Goal: Transaction & Acquisition: Purchase product/service

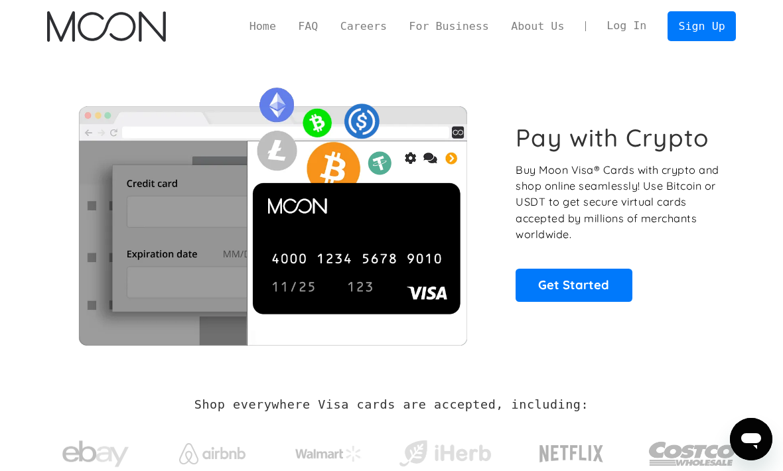
click at [624, 27] on link "Log In" at bounding box center [627, 26] width 62 height 29
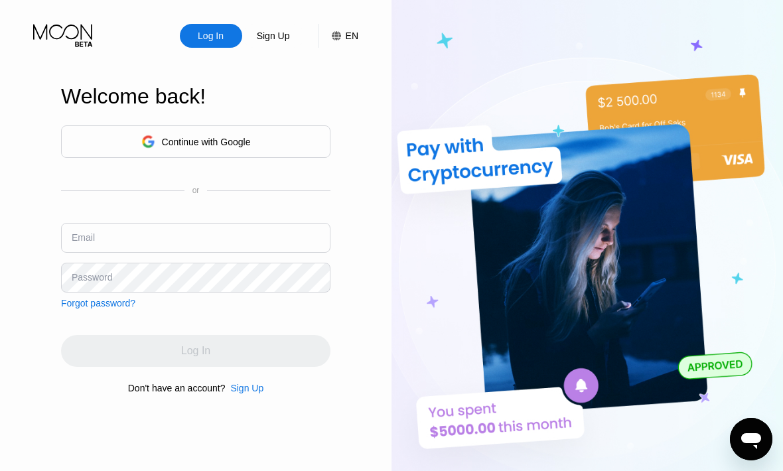
click at [209, 253] on input "text" at bounding box center [196, 238] width 270 height 30
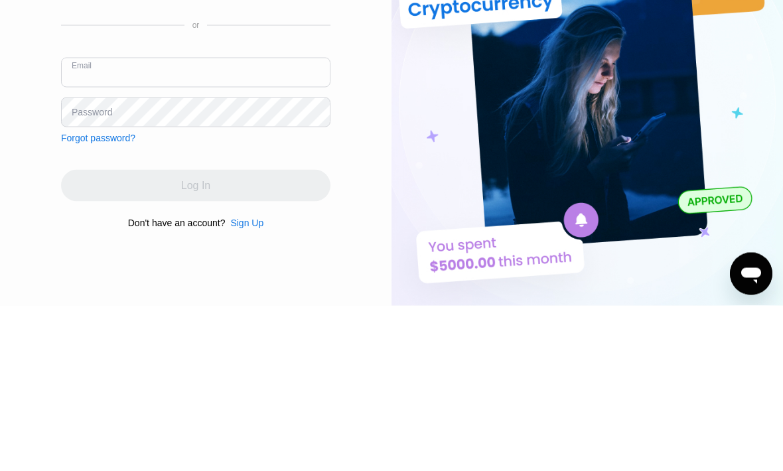
click at [409, 127] on img at bounding box center [588, 259] width 392 height 518
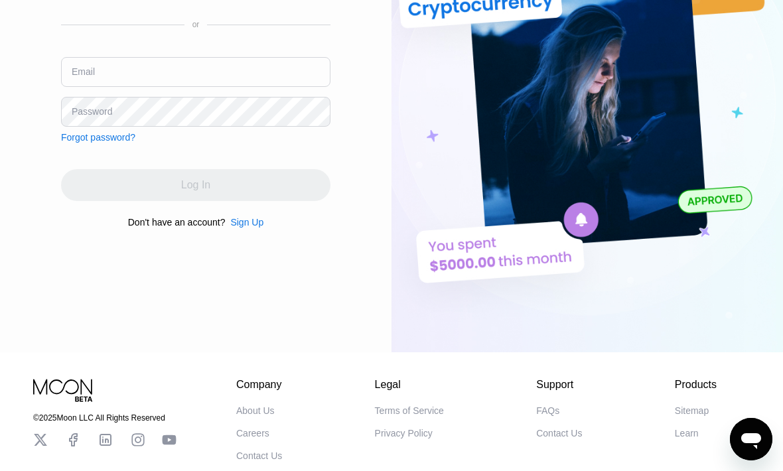
click at [261, 228] on div "Sign Up" at bounding box center [246, 222] width 33 height 11
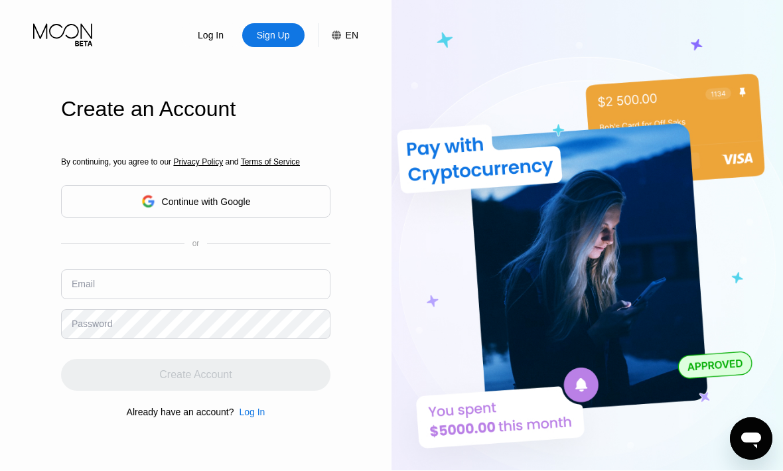
scroll to position [1, 0]
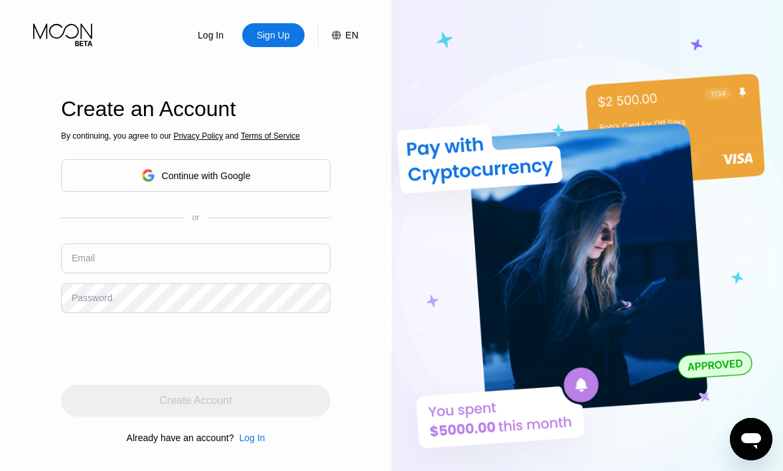
click at [251, 273] on input "text" at bounding box center [196, 259] width 270 height 30
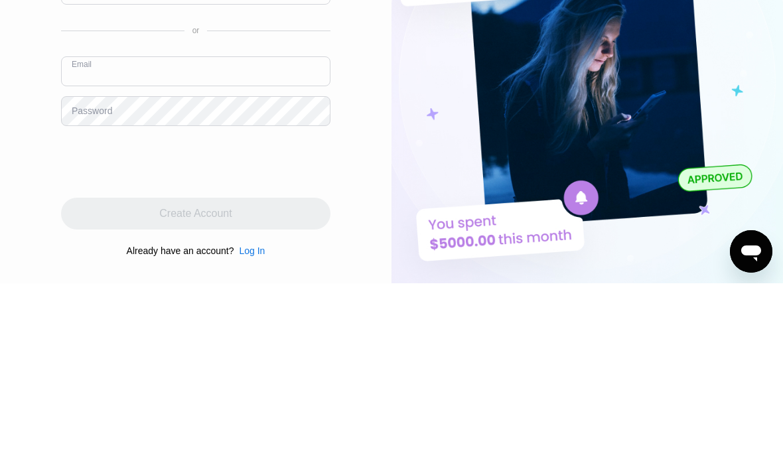
type input "[EMAIL_ADDRESS][DOMAIN_NAME]"
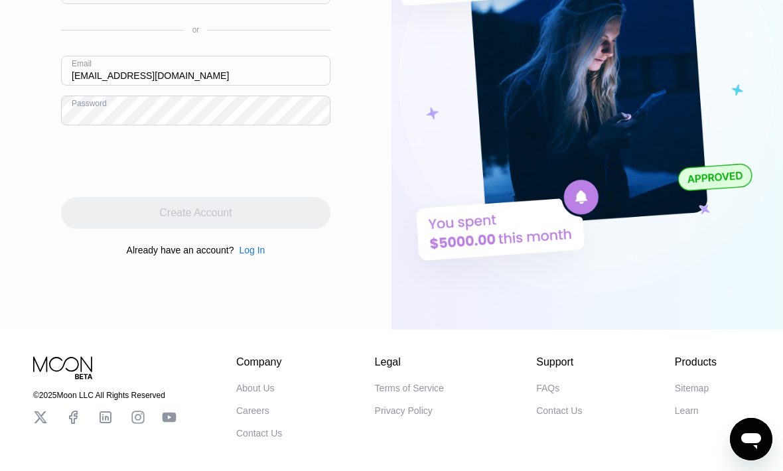
scroll to position [188, 0]
click at [394, 113] on img at bounding box center [588, 71] width 392 height 518
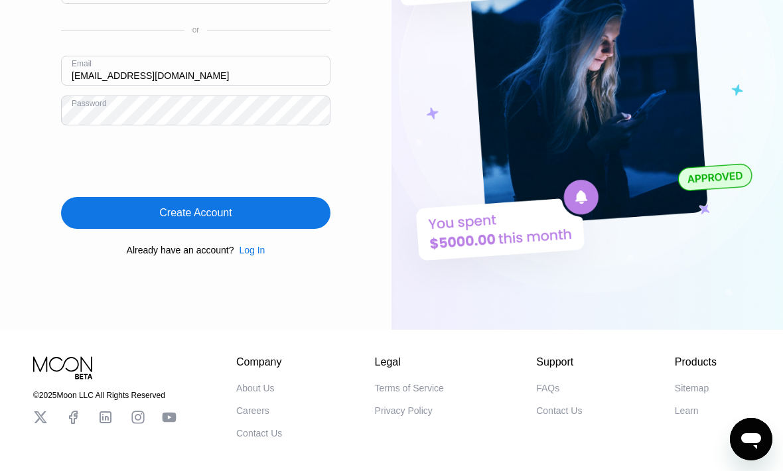
click at [241, 229] on div "Create Account" at bounding box center [196, 213] width 270 height 32
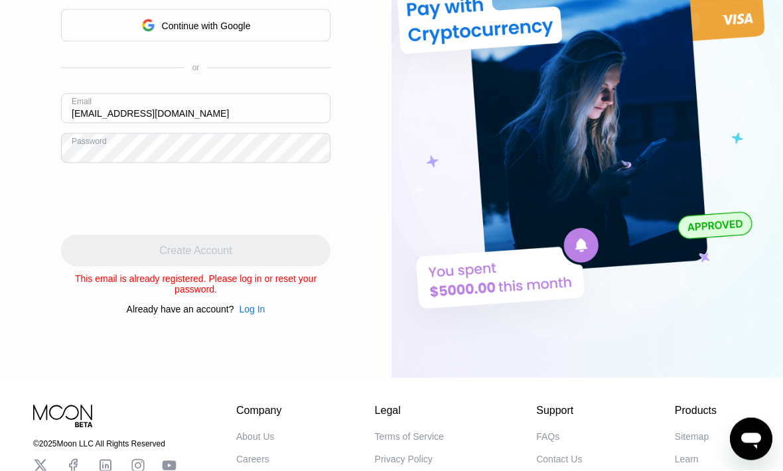
scroll to position [141, 0]
click at [265, 314] on div "Log In" at bounding box center [252, 308] width 26 height 11
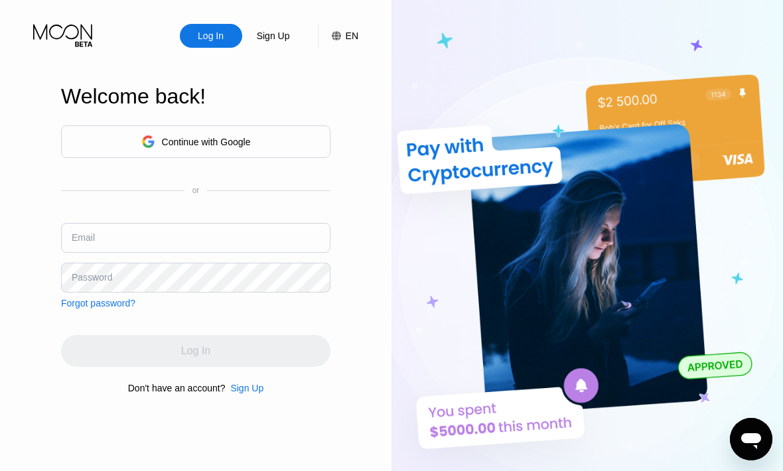
click at [252, 253] on input "text" at bounding box center [196, 238] width 270 height 30
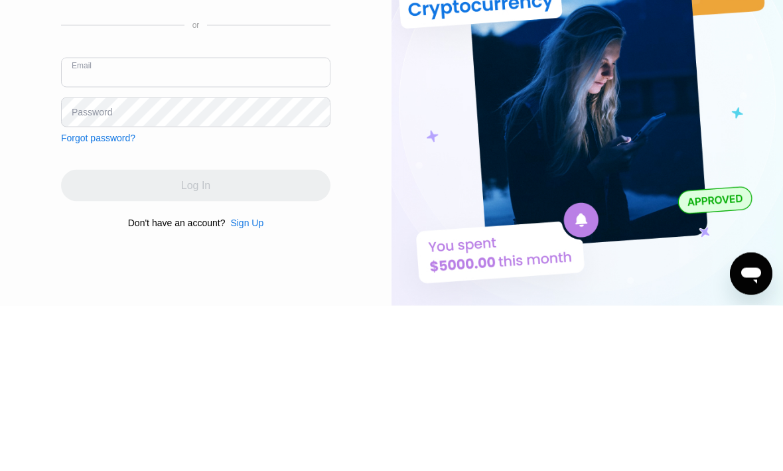
type input "[EMAIL_ADDRESS][DOMAIN_NAME]"
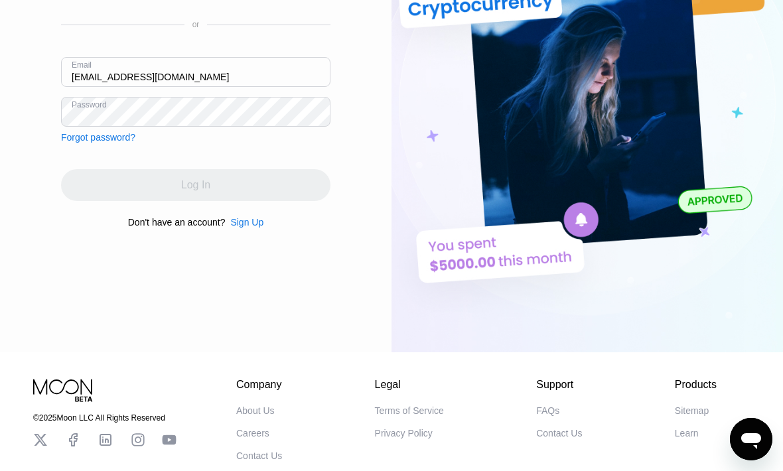
scroll to position [165, 0]
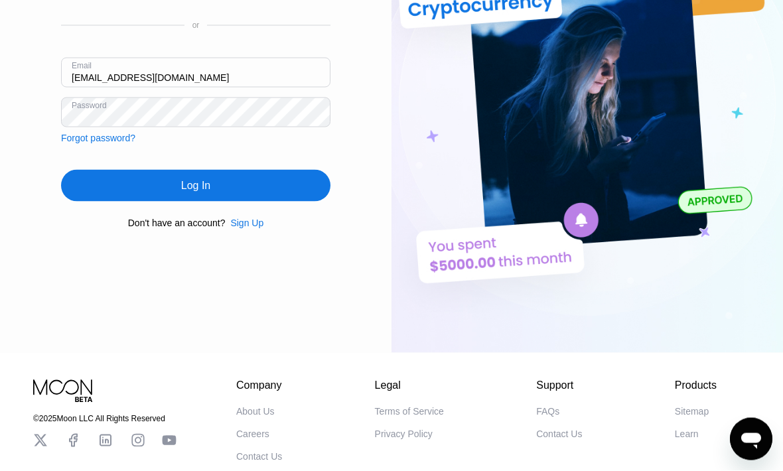
click at [376, 119] on div "Log In Sign Up EN Language English Save Welcome back! Continue with Google or E…" at bounding box center [196, 94] width 392 height 518
click at [232, 202] on div "Log In" at bounding box center [196, 186] width 270 height 32
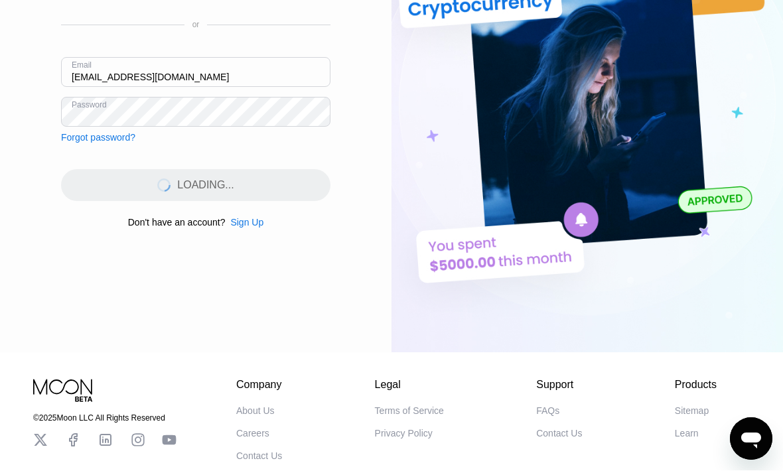
scroll to position [166, 0]
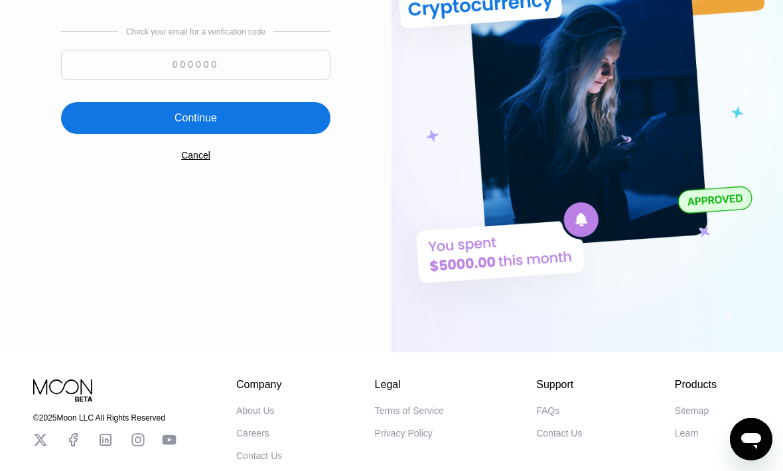
click at [202, 76] on input at bounding box center [196, 65] width 270 height 30
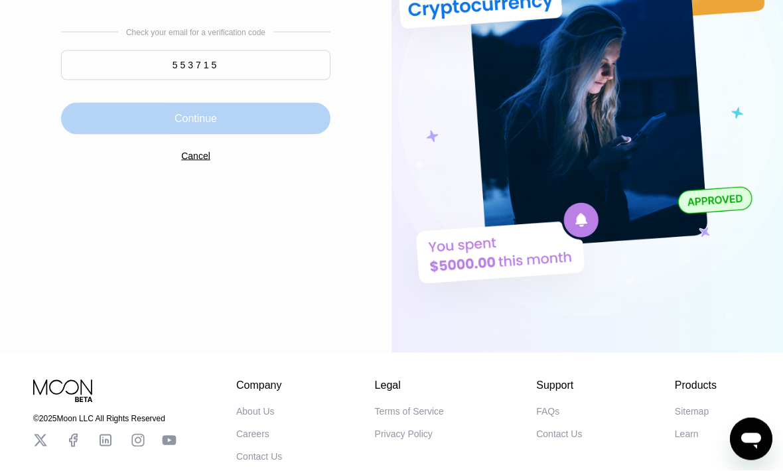
type input "553715"
click at [281, 135] on div "Continue" at bounding box center [196, 119] width 270 height 32
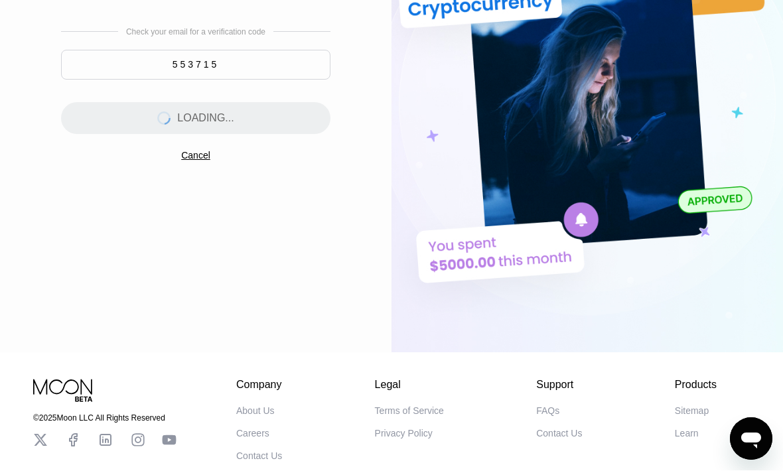
scroll to position [0, 0]
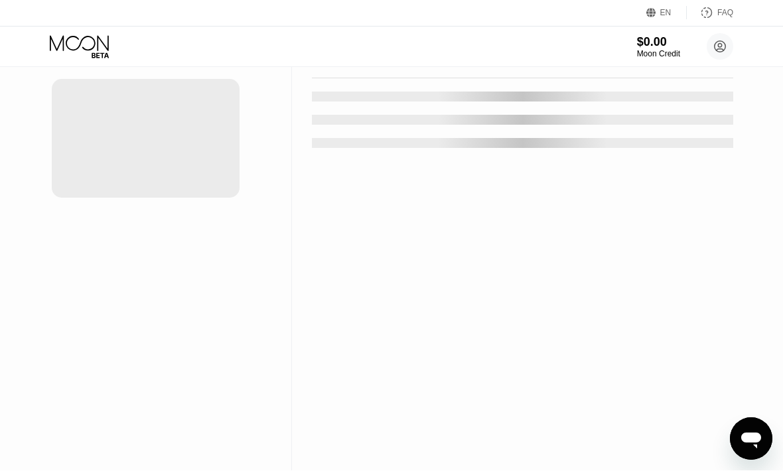
scroll to position [1, 0]
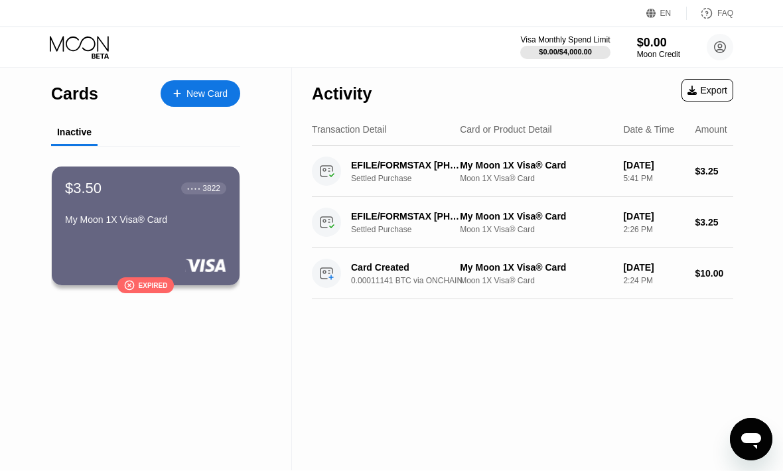
click at [204, 243] on div "$3.50 ● ● ● ● 3822 My Moon 1X Visa® Card  Expired" at bounding box center [146, 226] width 188 height 119
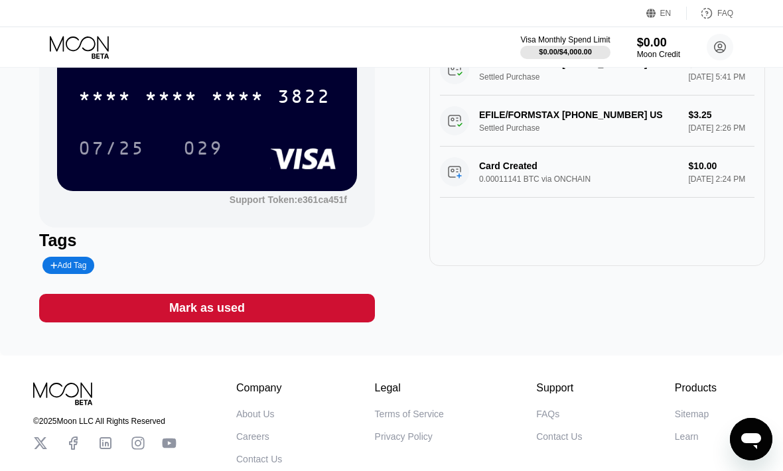
scroll to position [123, 0]
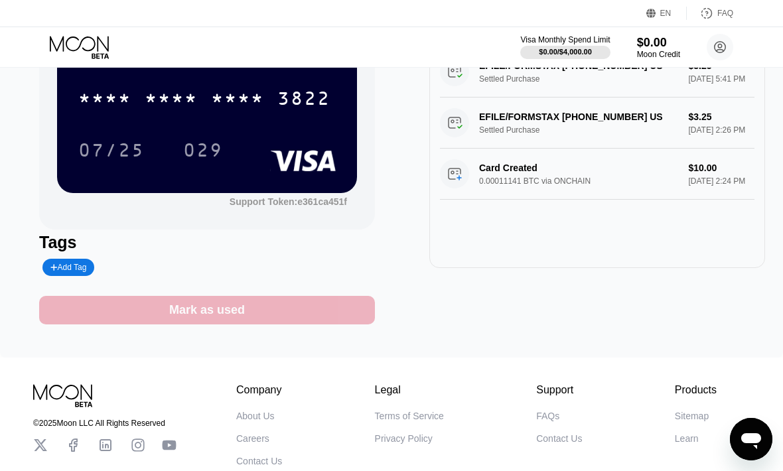
click at [202, 318] on div "Mark as used" at bounding box center [207, 310] width 76 height 15
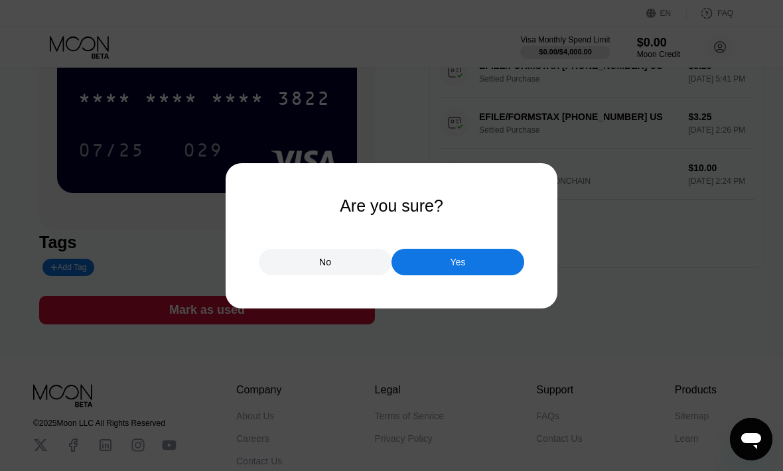
click at [339, 275] on div "No" at bounding box center [325, 262] width 133 height 27
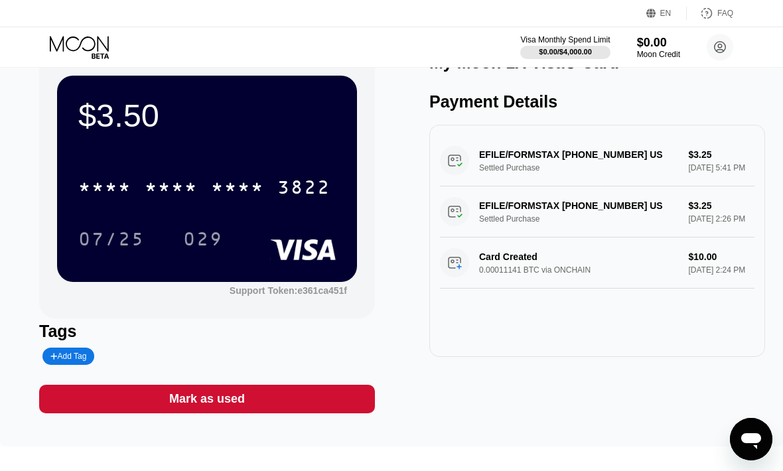
scroll to position [0, 0]
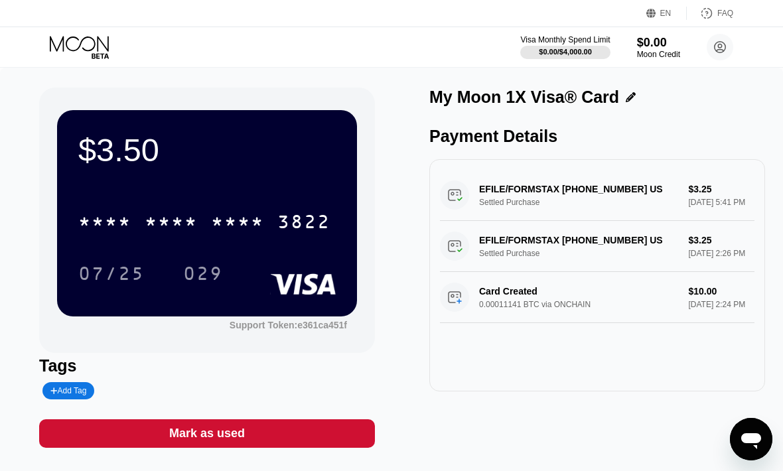
click at [718, 44] on circle at bounding box center [720, 47] width 27 height 27
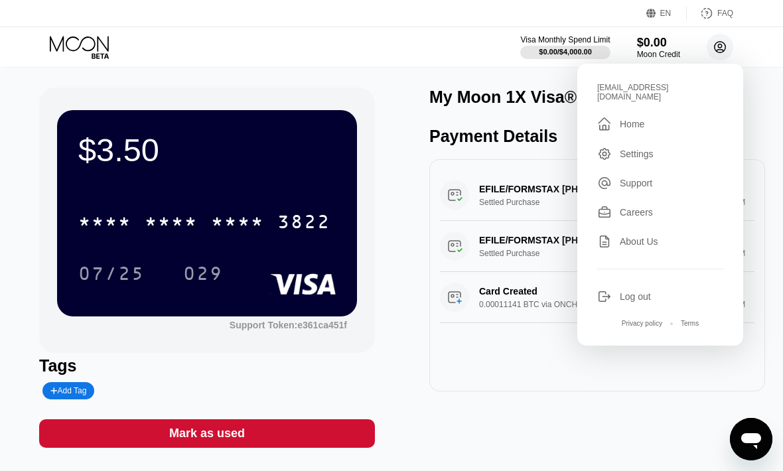
click at [632, 119] on div "Home" at bounding box center [632, 124] width 25 height 11
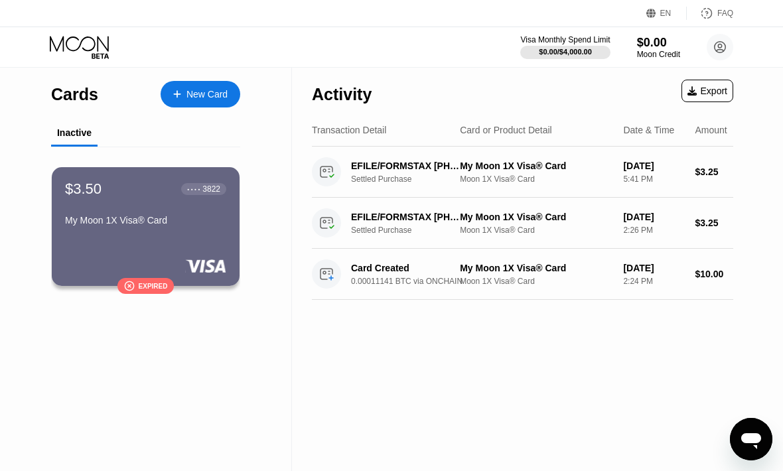
click at [238, 90] on div "New Card" at bounding box center [201, 94] width 80 height 27
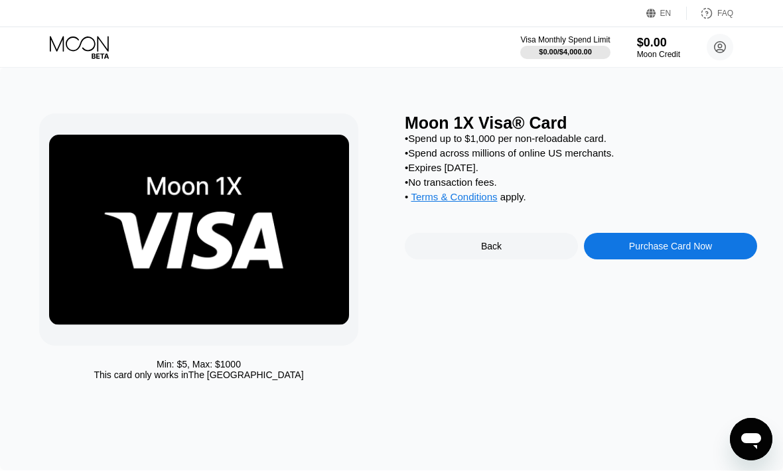
click at [651, 252] on div "Purchase Card Now" at bounding box center [670, 246] width 83 height 11
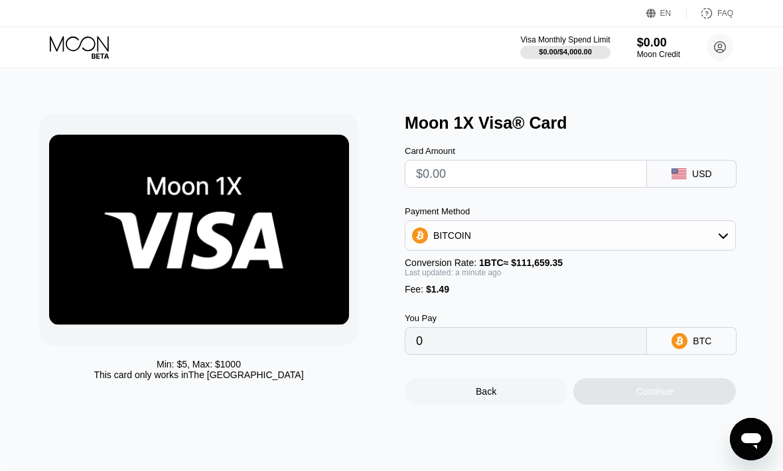
click at [691, 244] on div "BITCOIN" at bounding box center [571, 235] width 330 height 27
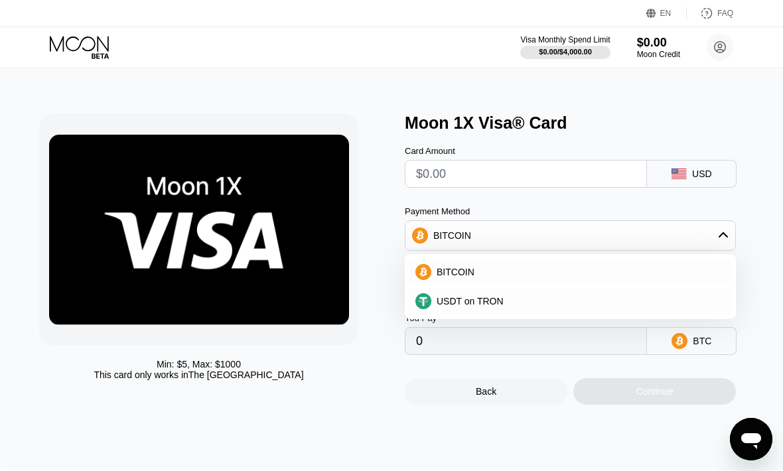
click at [549, 307] on div "USDT on TRON" at bounding box center [578, 301] width 294 height 11
type input "0.00"
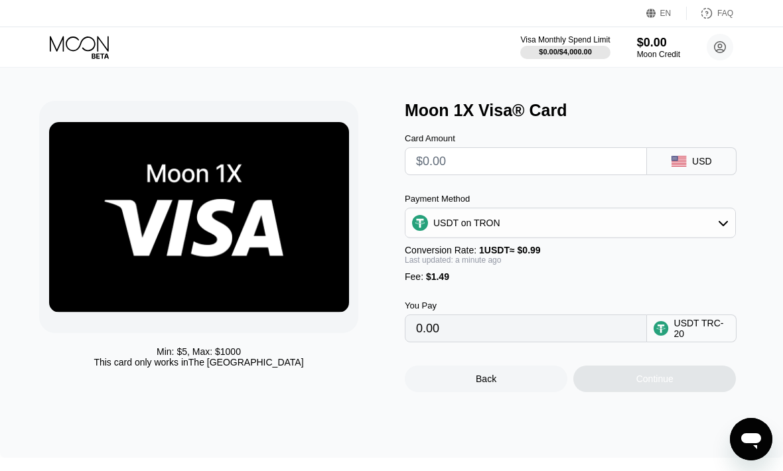
scroll to position [27, 0]
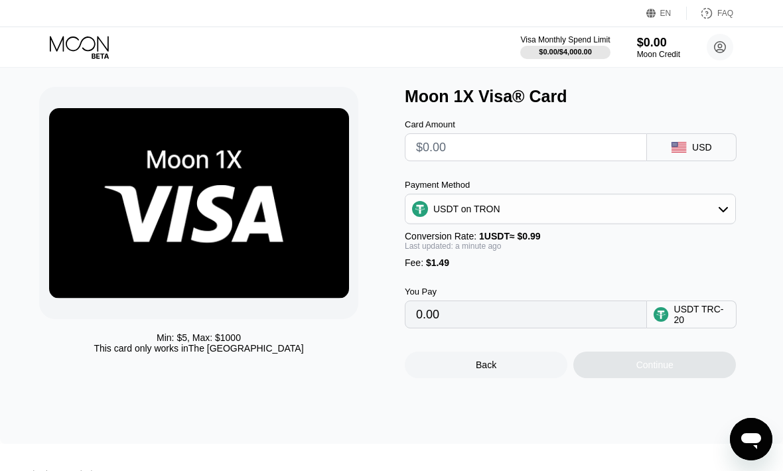
click at [543, 144] on input "text" at bounding box center [526, 147] width 220 height 27
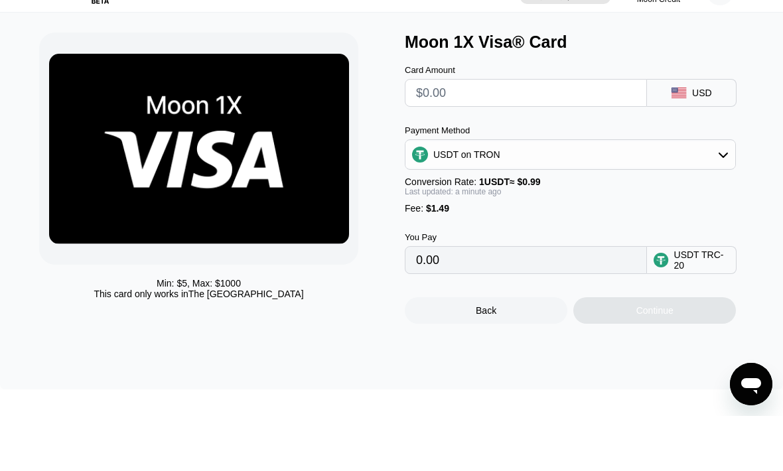
click at [513, 135] on input "text" at bounding box center [526, 148] width 220 height 27
click at [489, 135] on input "text" at bounding box center [526, 148] width 220 height 27
type input "$3"
type input "4.54"
type input "$30"
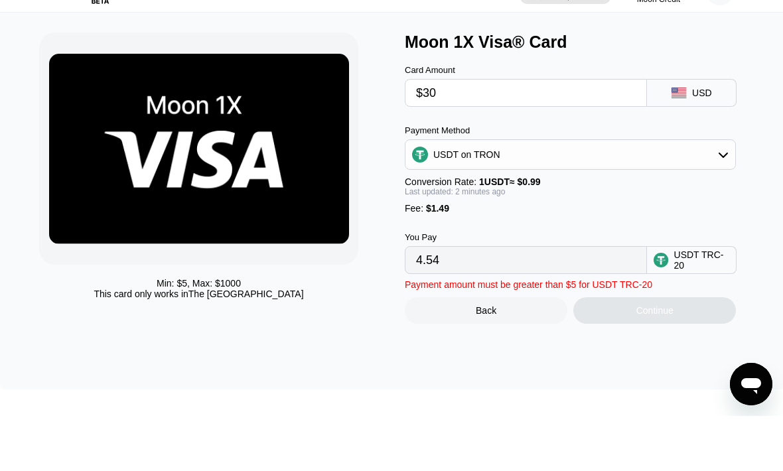
type input "31.81"
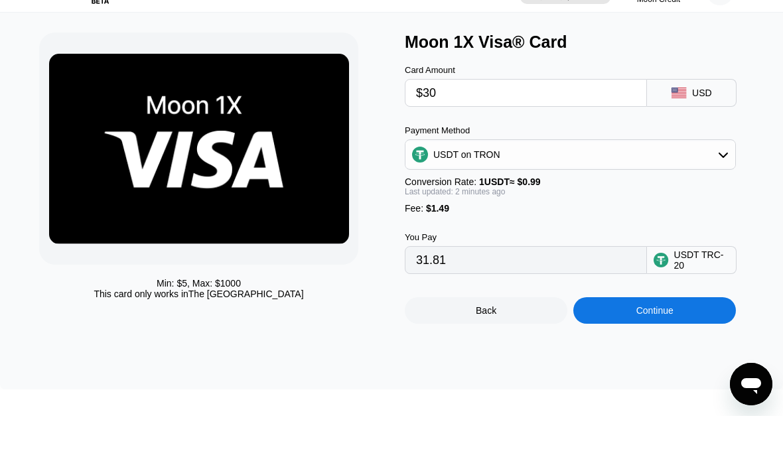
click at [755, 118] on div "Card Amount $30 USD Payment Method USDT on TRON Conversion Rate: 1 USDT ≈ $0.99…" at bounding box center [581, 218] width 352 height 222
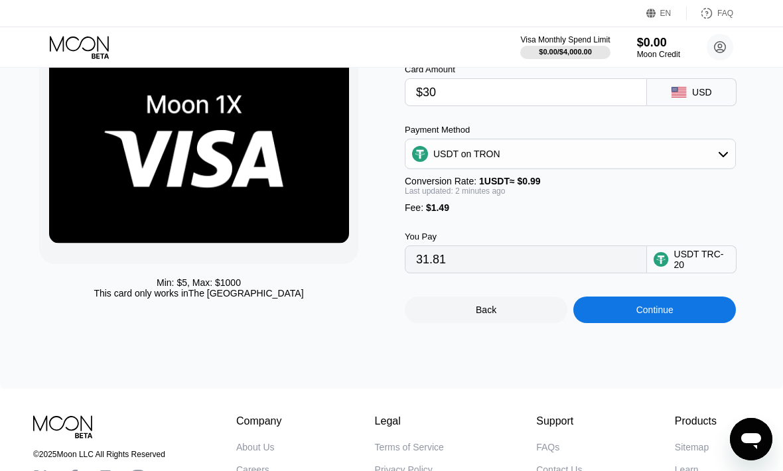
click at [542, 92] on input "$30" at bounding box center [526, 92] width 220 height 27
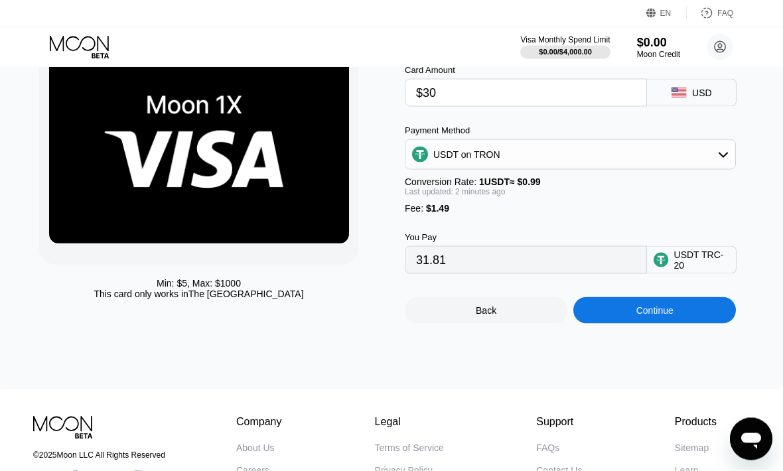
type input "$3"
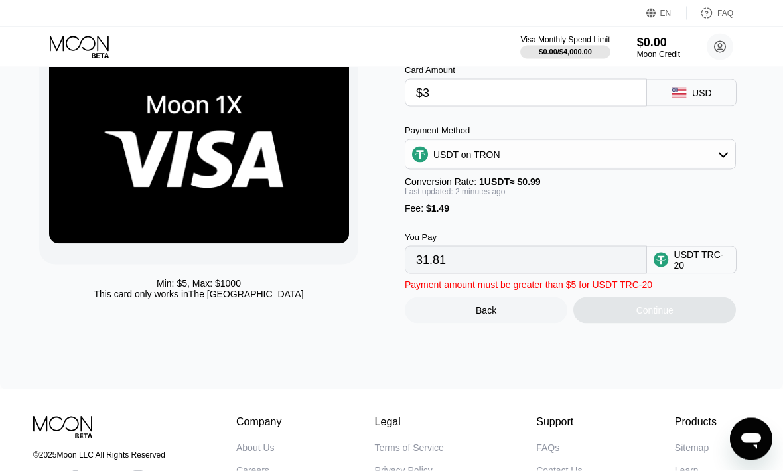
type input "4.54"
type input "0.00"
type input "$2"
type input "3.53"
type input "$28"
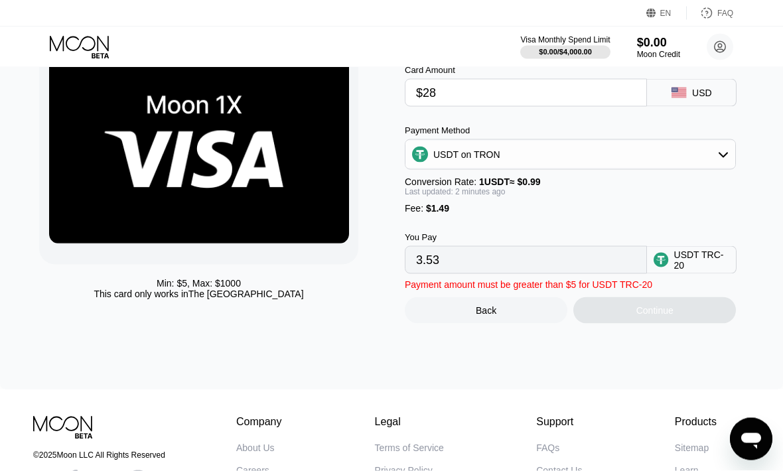
type input "29.79"
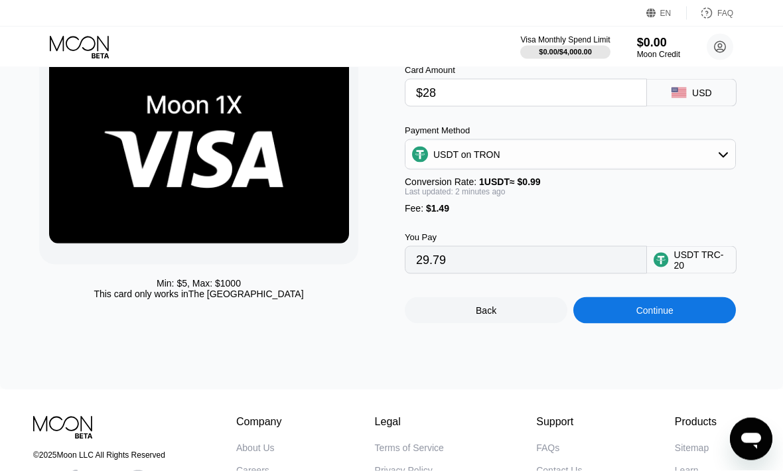
type input "$28"
click at [765, 118] on div "Min: $ 5 , Max: $ 1000 This card only works in The United States Moon 1X Visa® …" at bounding box center [391, 188] width 783 height 404
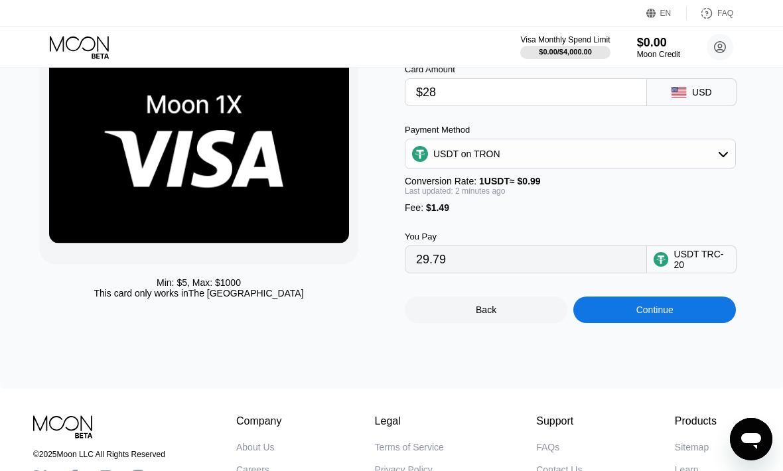
click at [661, 315] on div "Continue" at bounding box center [655, 310] width 37 height 11
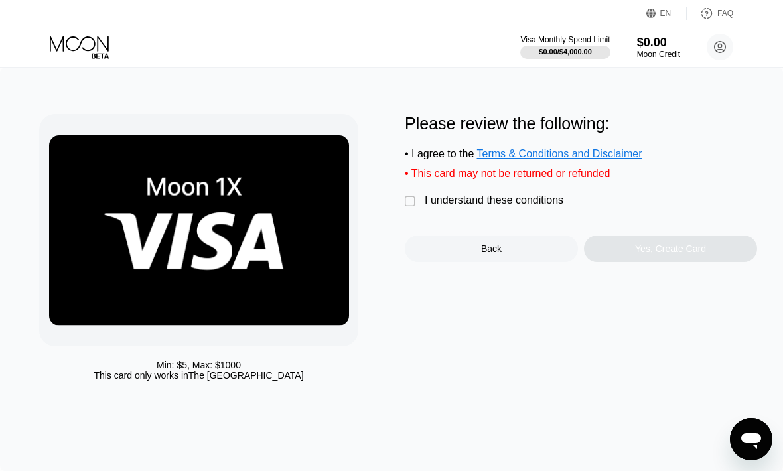
click at [466, 203] on div "I understand these conditions" at bounding box center [494, 201] width 139 height 12
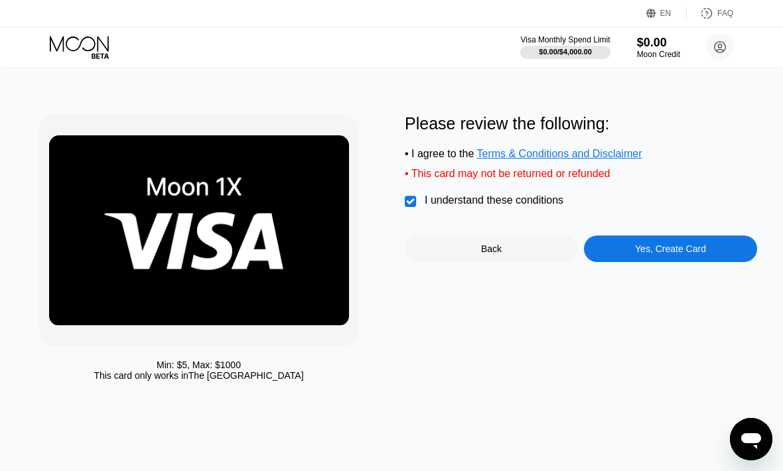
click at [701, 254] on div "Yes, Create Card" at bounding box center [670, 249] width 71 height 11
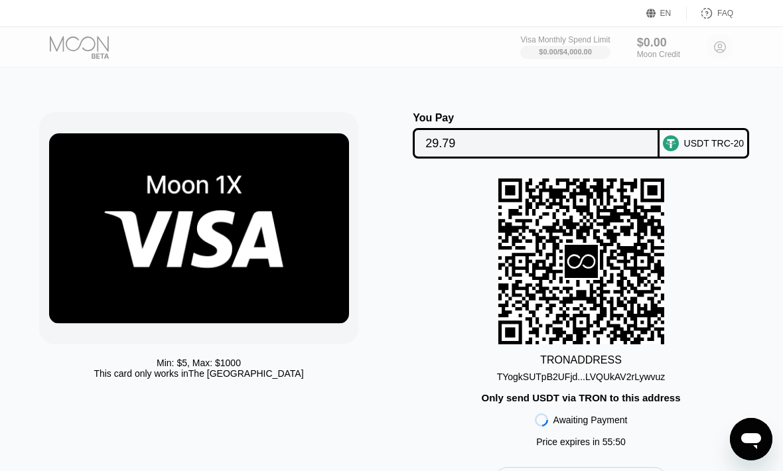
scroll to position [5, 0]
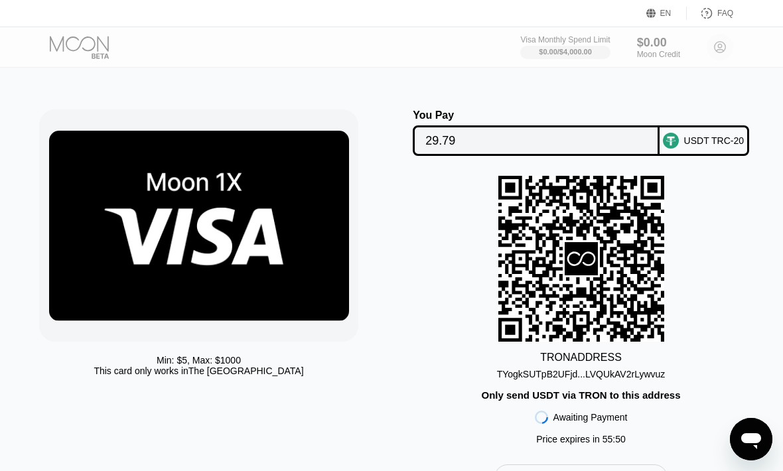
click at [424, 367] on div "TRON ADDRESS TYogkSUTpB2UFjd...LVQUkAV2rLywvuz Only send USDT via TRON to this …" at bounding box center [581, 313] width 352 height 275
click at [416, 372] on div "TRON ADDRESS TYogkSUTpB2UFjd...LVQUkAV2rLywvuz Only send USDT via TRON to this …" at bounding box center [581, 313] width 352 height 275
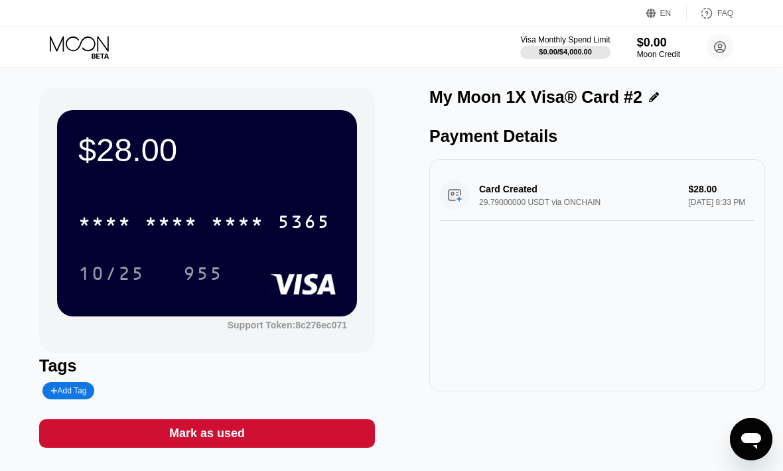
click at [218, 222] on div "* * * *" at bounding box center [237, 223] width 53 height 21
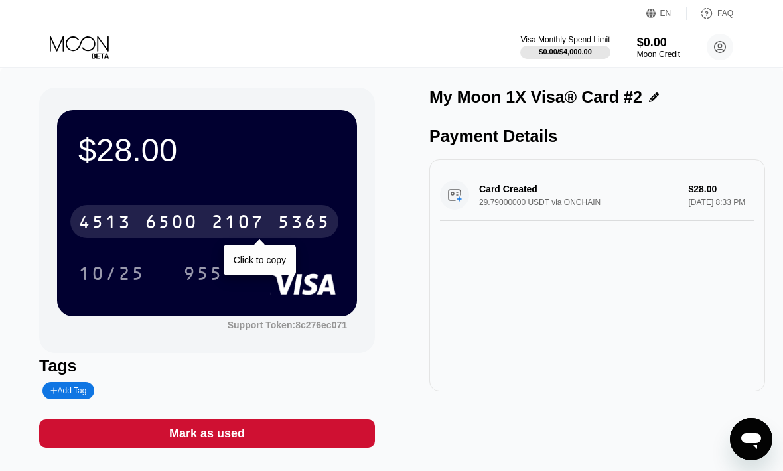
scroll to position [74, 0]
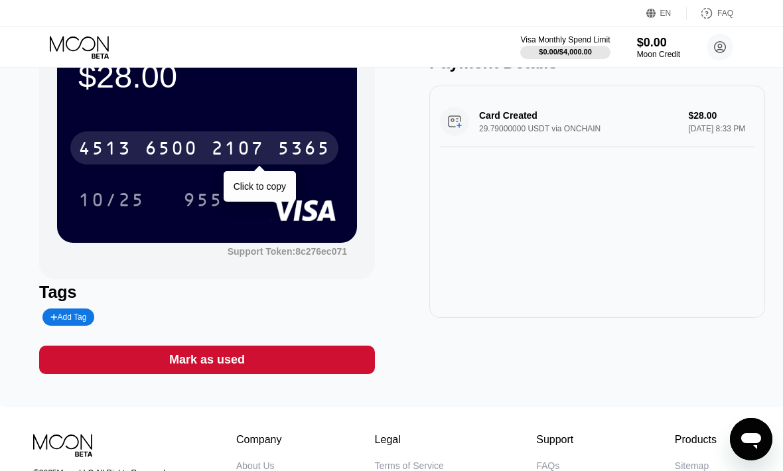
click at [263, 185] on div "10/25 955" at bounding box center [207, 199] width 258 height 33
click at [267, 186] on div "10/25 955" at bounding box center [207, 199] width 258 height 33
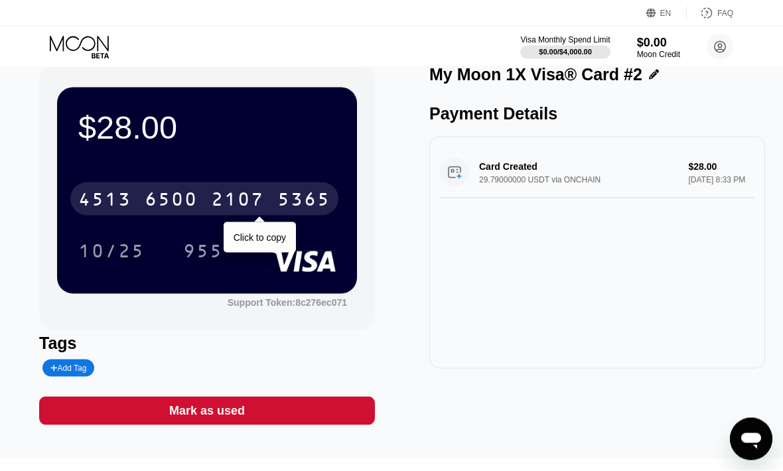
scroll to position [23, 0]
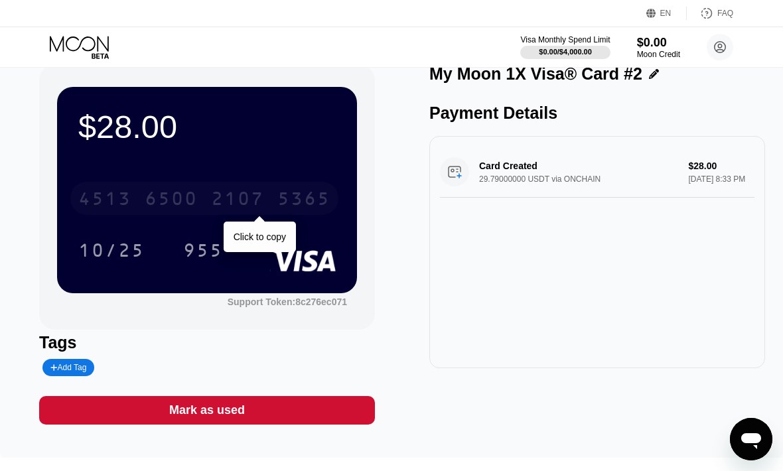
click at [254, 193] on div "2107" at bounding box center [237, 200] width 53 height 21
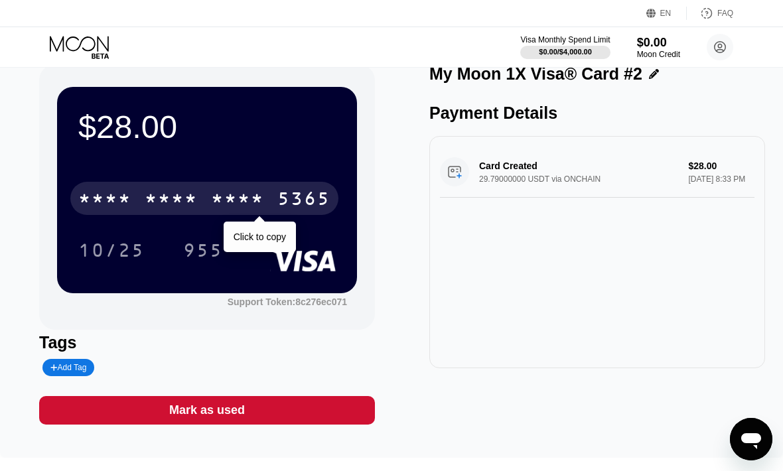
click at [406, 258] on div "$28.00 * * * * * * * * * * * * 5365 Click to copy 10/25 955 Support Token: 8c27…" at bounding box center [391, 244] width 705 height 360
click at [479, 283] on div "Card Created 29.79000000 USDT via ONCHAIN $28.00 [DATE] 8:33 PM" at bounding box center [597, 252] width 336 height 232
click at [397, 251] on div "$28.00 * * * * * * * * * * * * 5365 Click to copy 10/25 955 Support Token: 8c27…" at bounding box center [391, 244] width 705 height 360
click at [307, 161] on div "$28.00 * * * * * * * * * * * * 5365 Click to copy 10/25 955" at bounding box center [207, 190] width 300 height 206
click at [262, 246] on div "10/25 955" at bounding box center [207, 250] width 258 height 33
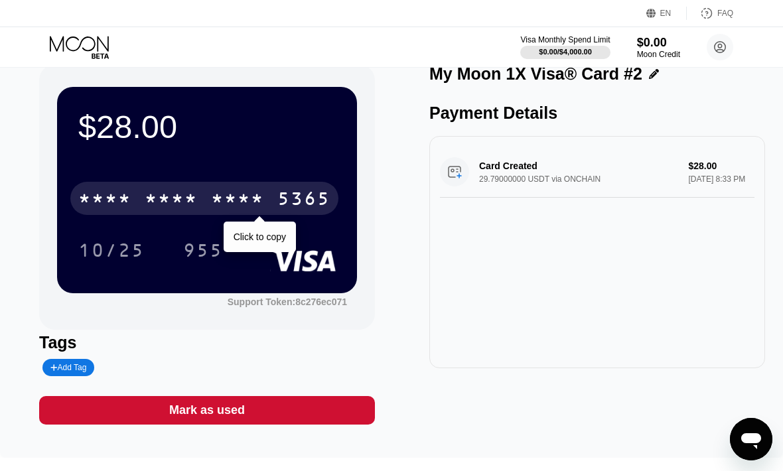
click at [297, 276] on div "$28.00 * * * * * * * * * * * * 5365 Click to copy 10/25 955" at bounding box center [207, 190] width 300 height 206
click at [258, 270] on div "$28.00 * * * * * * * * * * * * 5365 Click to copy 10/25 955" at bounding box center [207, 190] width 300 height 206
